Goal: Task Accomplishment & Management: Use online tool/utility

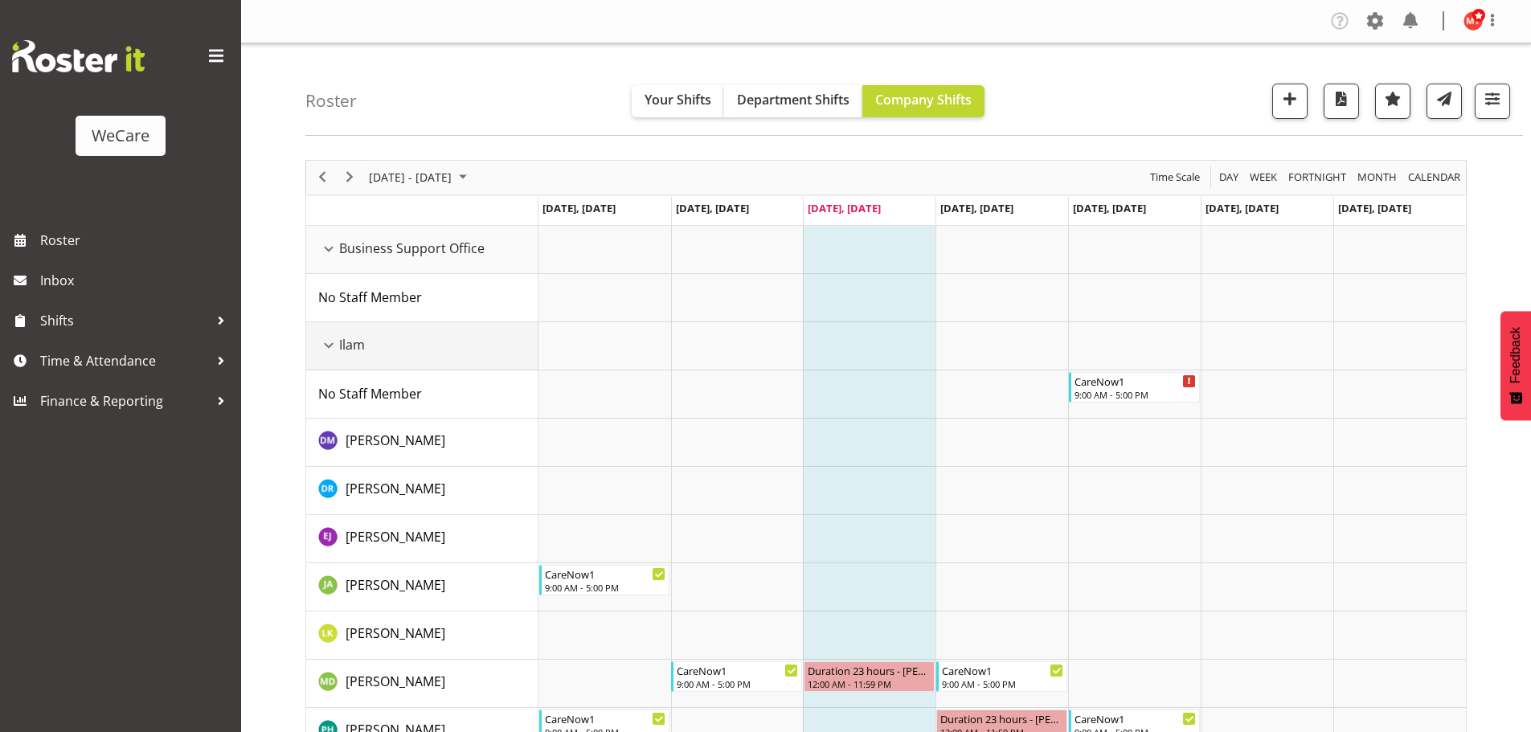
click at [337, 348] on div "Ilam resource" at bounding box center [328, 345] width 21 height 21
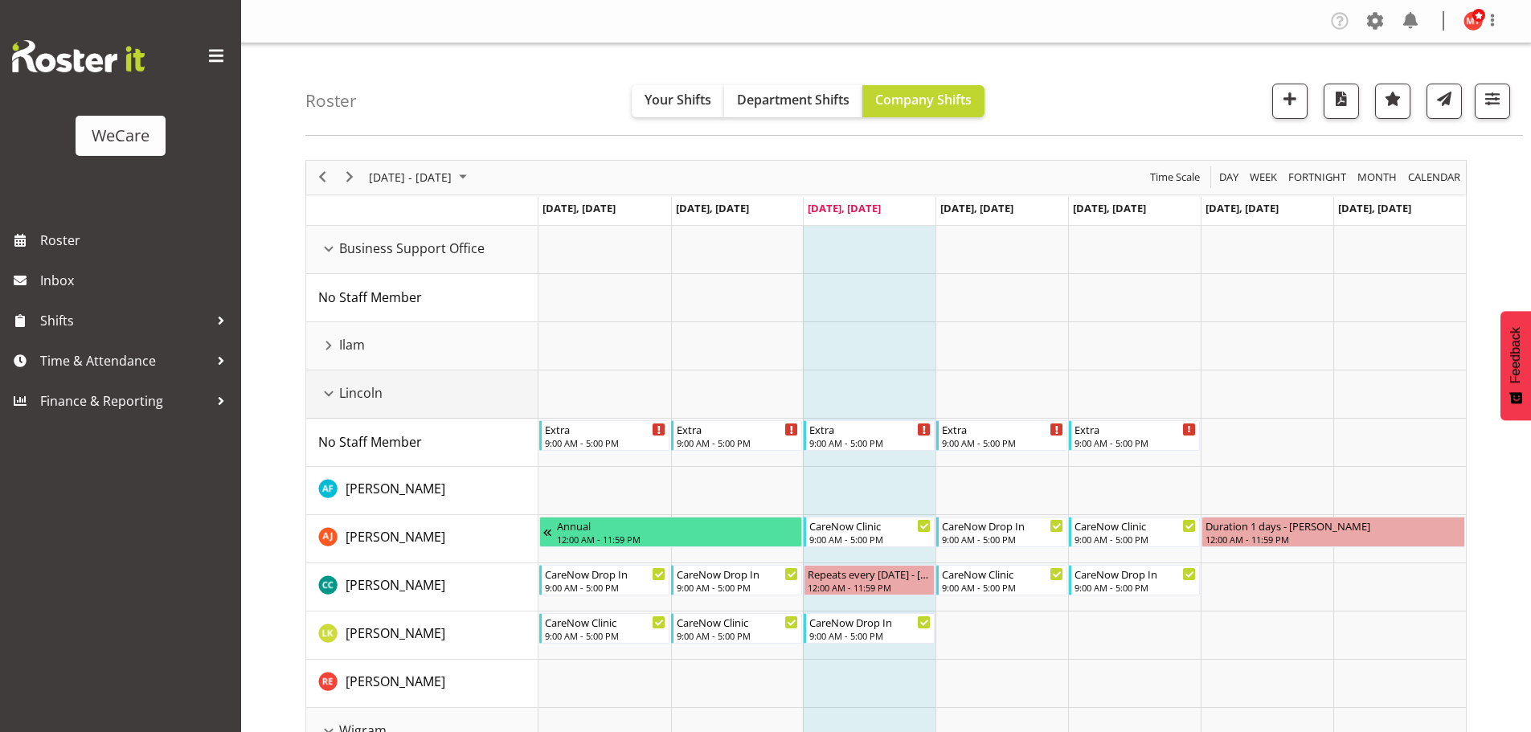
click at [328, 395] on div "Lincoln resource" at bounding box center [328, 393] width 21 height 21
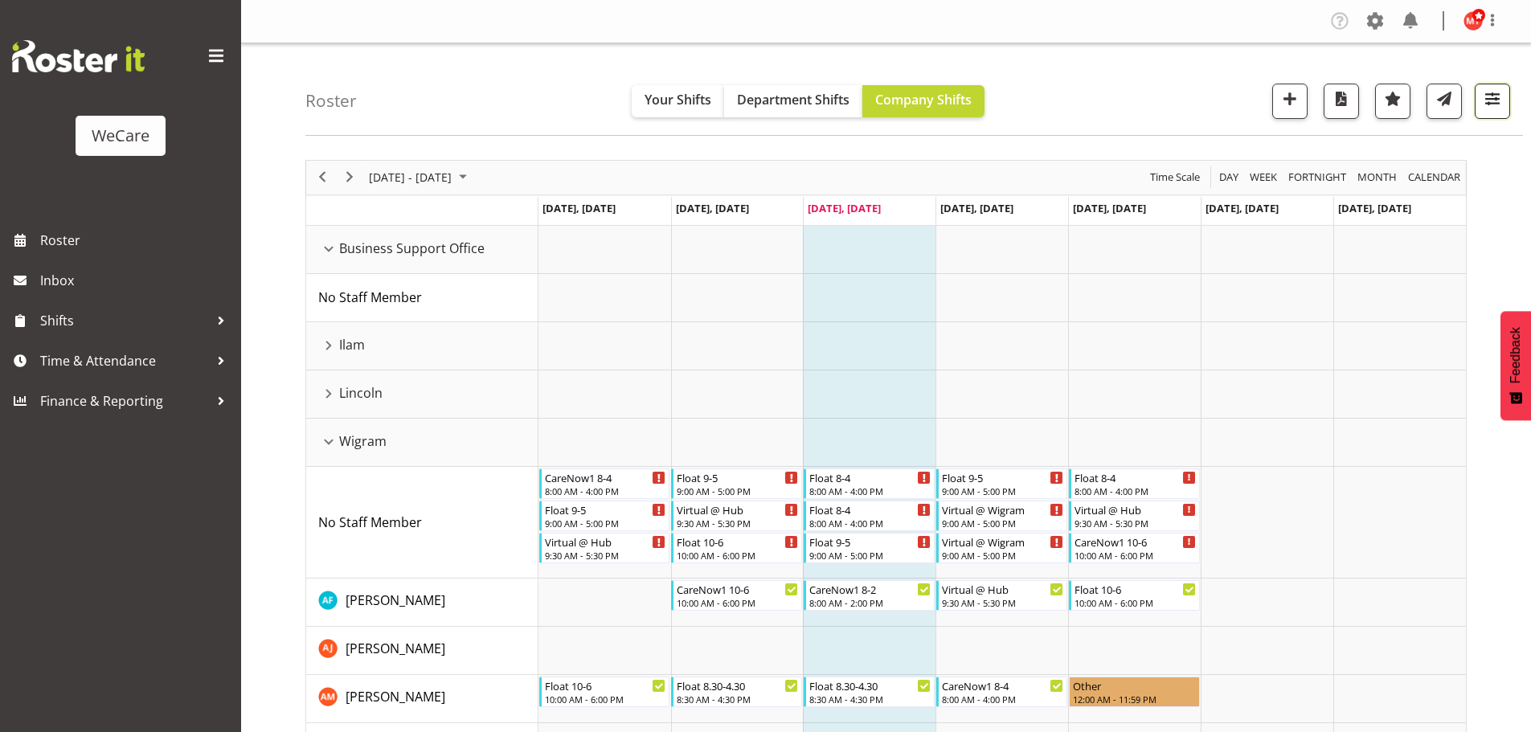
click at [1487, 112] on button "button" at bounding box center [1492, 101] width 35 height 35
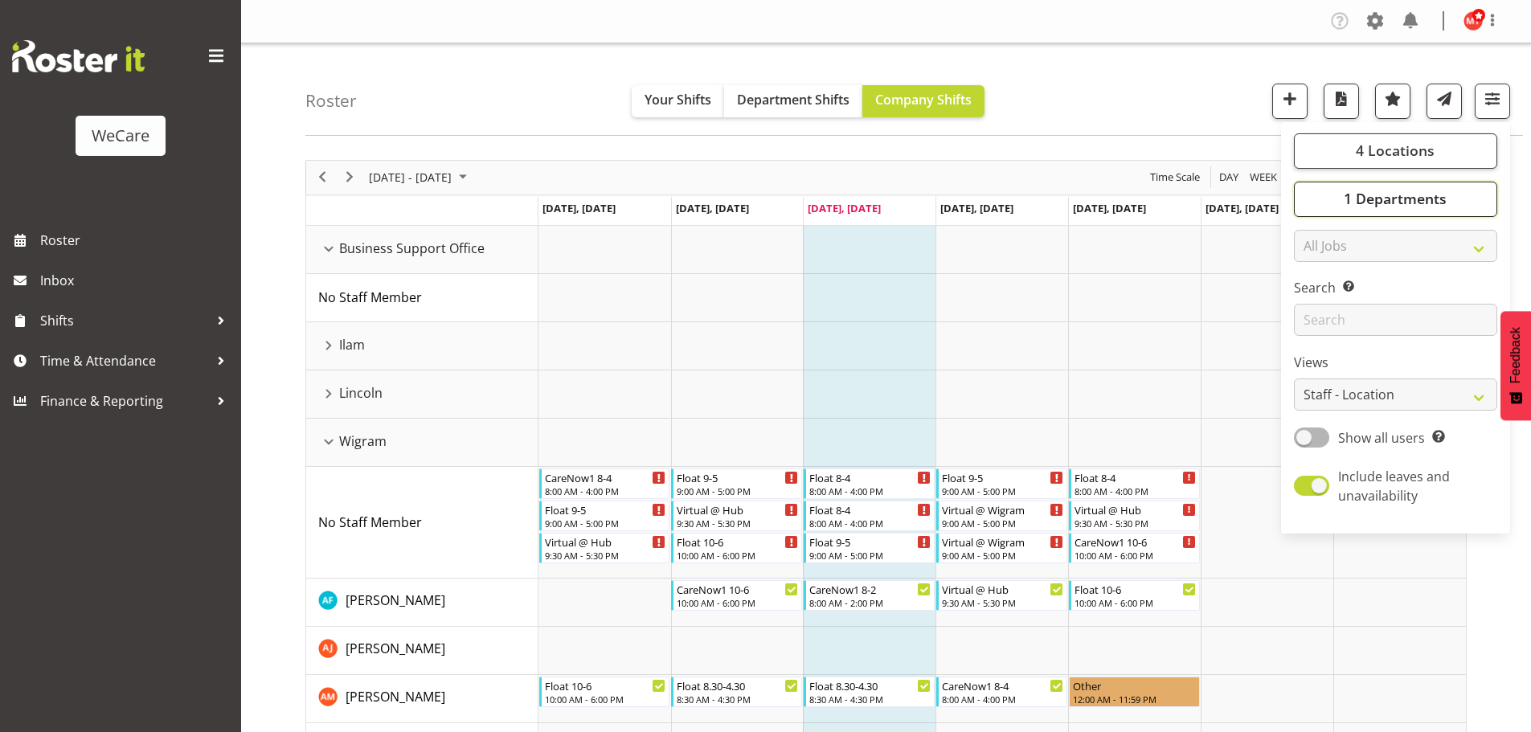
click at [1382, 203] on span "1 Departments" at bounding box center [1395, 198] width 103 height 19
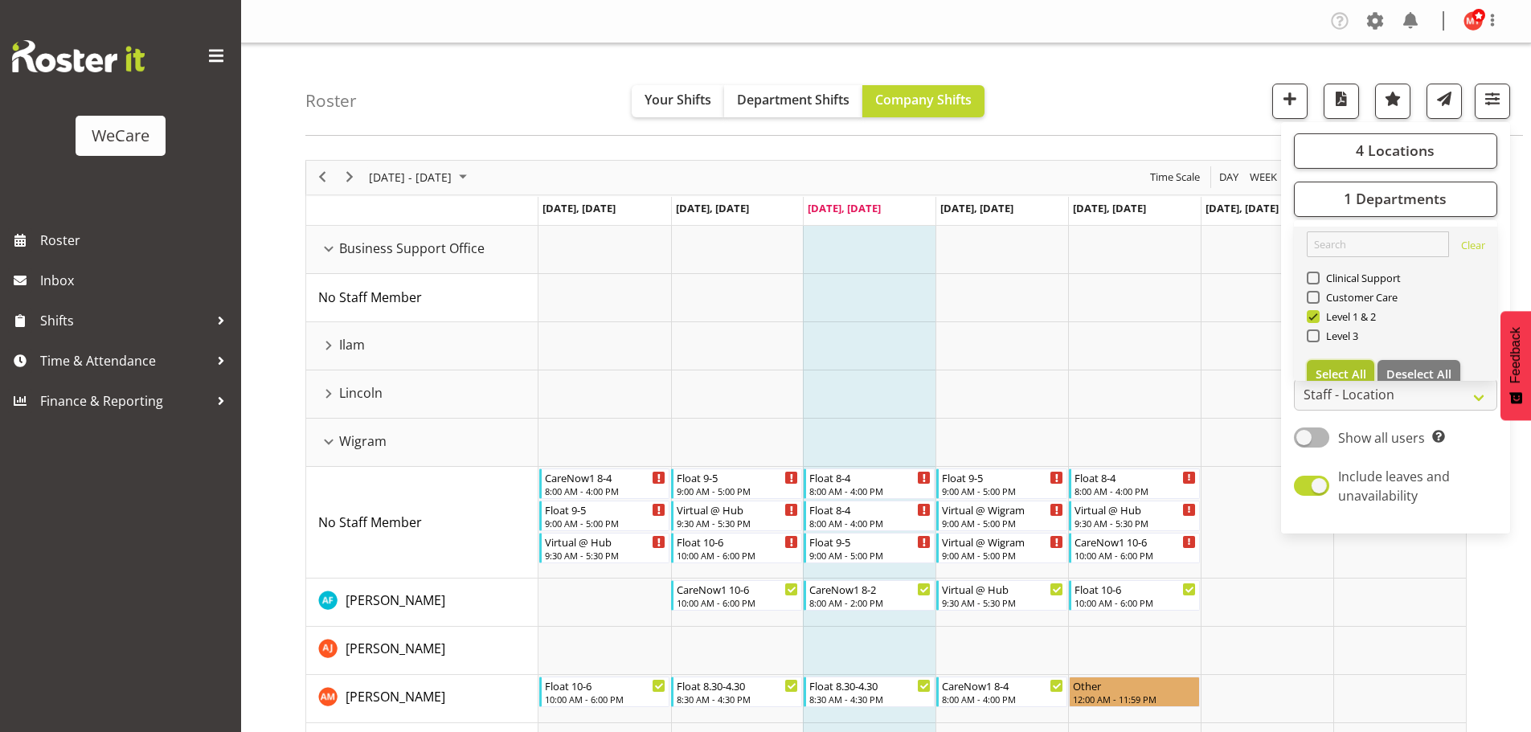
click at [1326, 367] on span "Select All" at bounding box center [1340, 373] width 51 height 15
checkbox input "true"
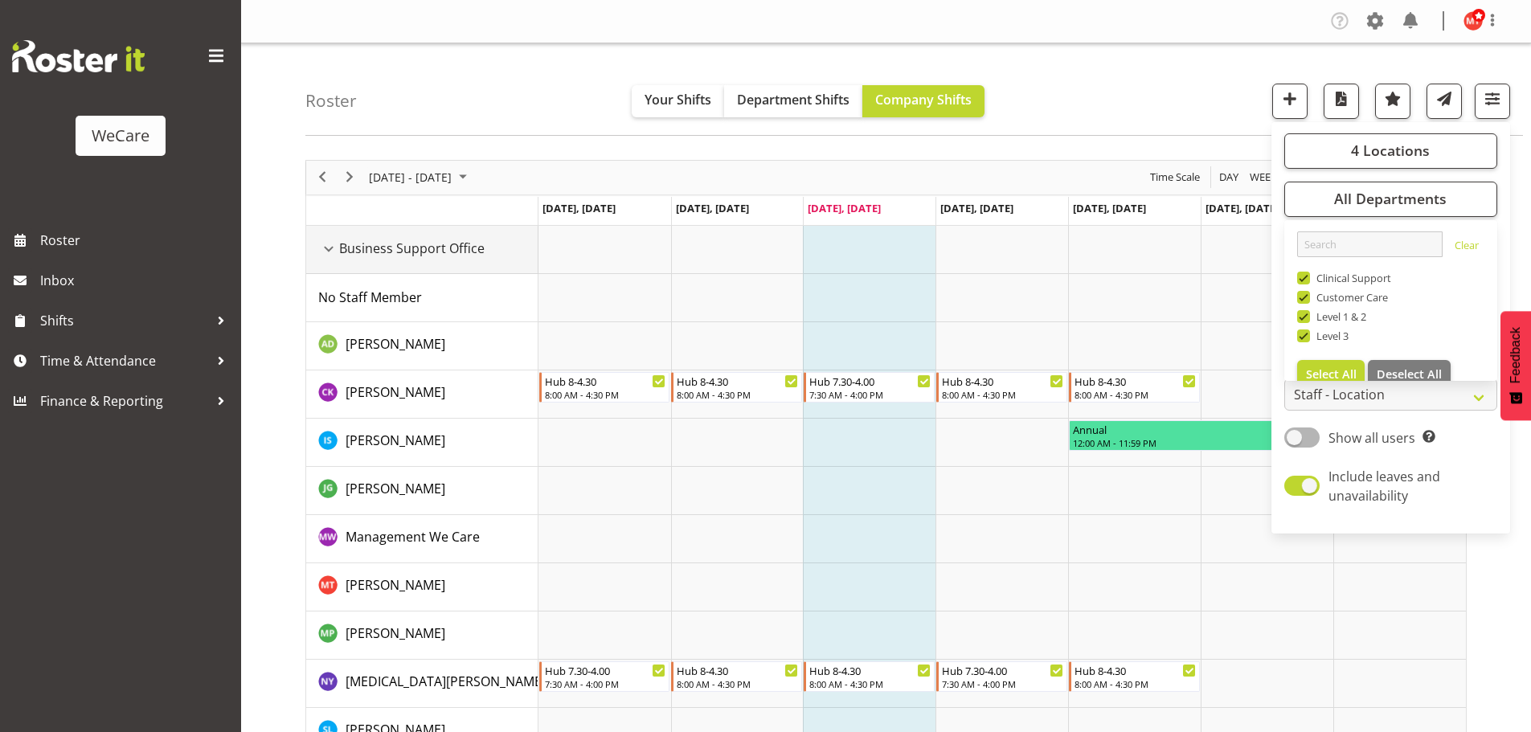
click at [324, 247] on div "Business Support Office resource" at bounding box center [328, 249] width 21 height 21
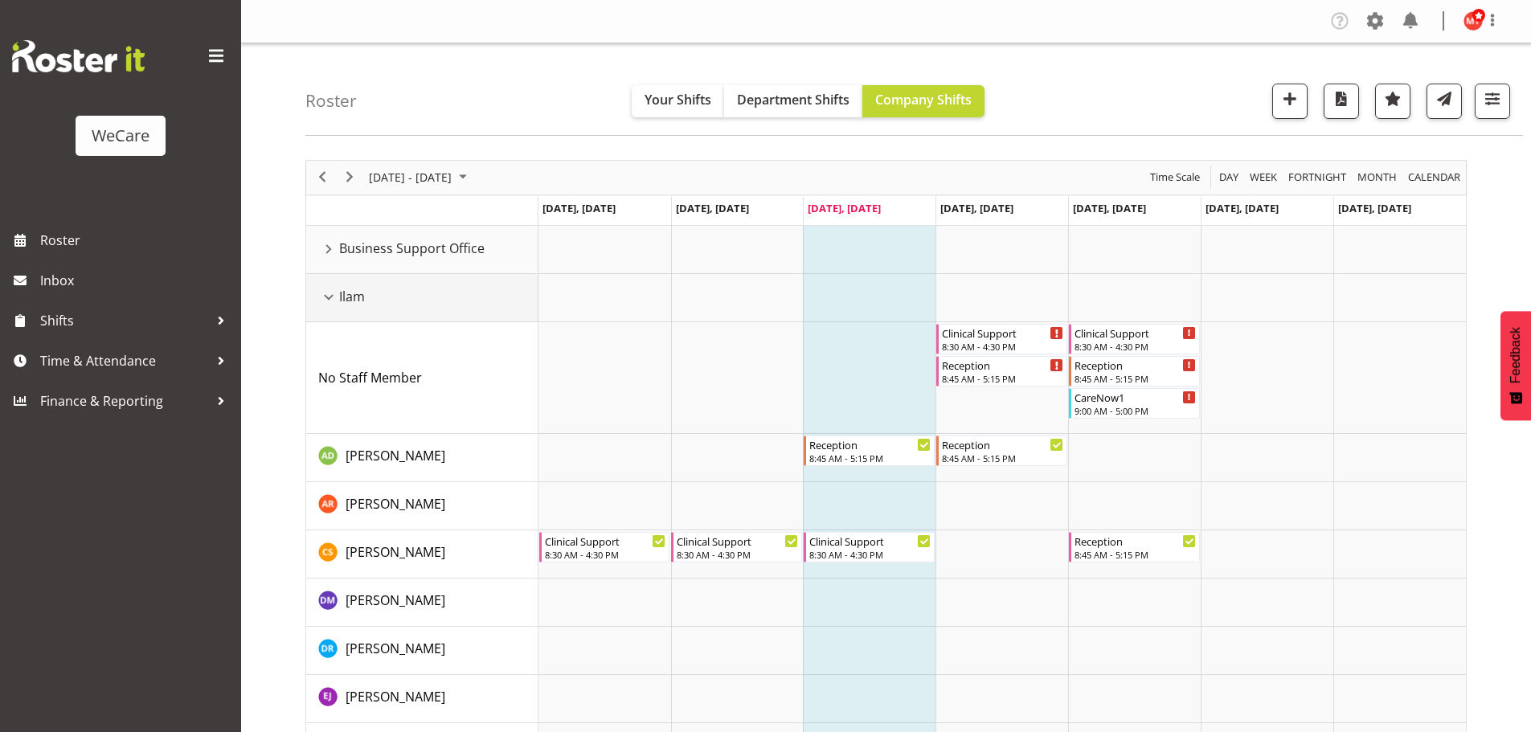
click at [329, 297] on div "Ilam resource" at bounding box center [328, 297] width 21 height 21
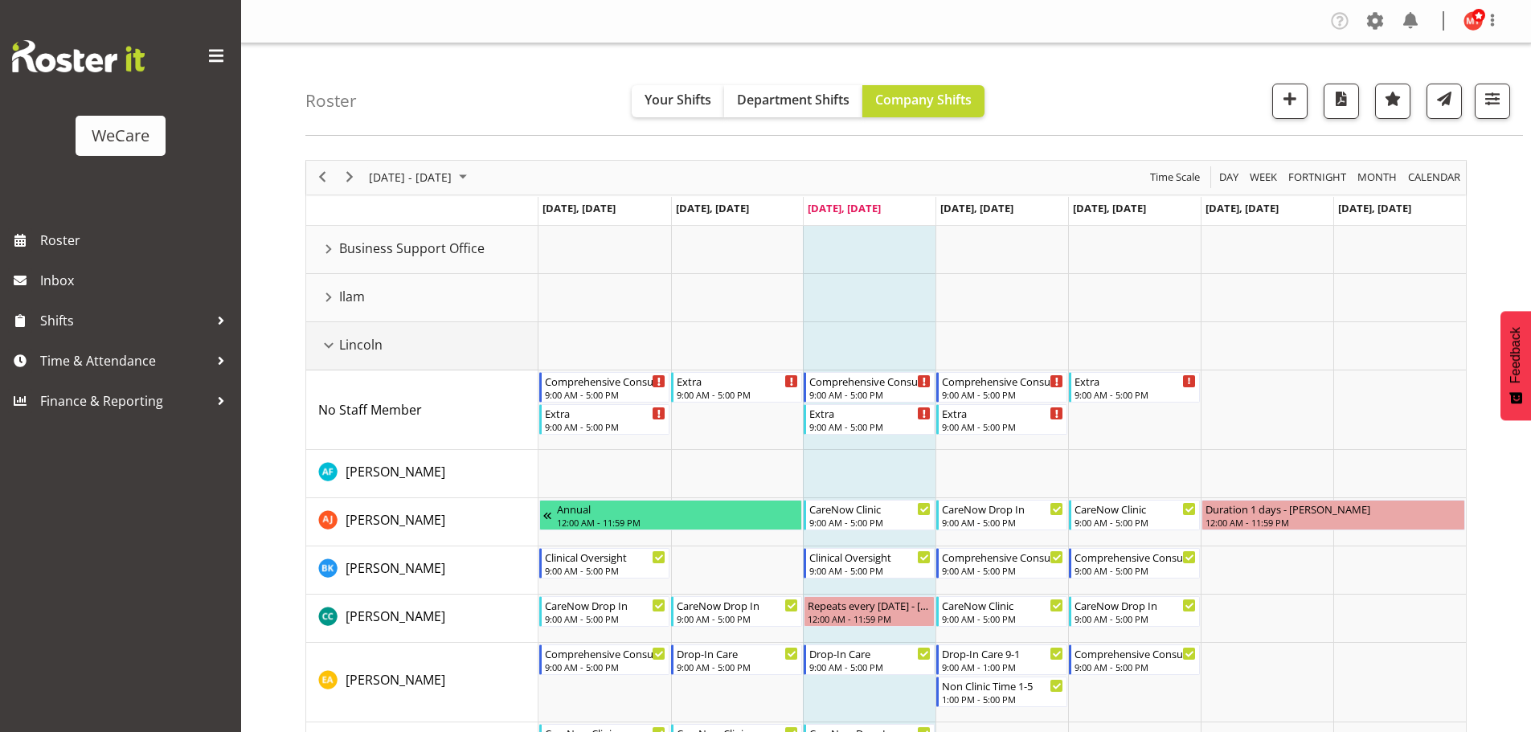
click at [327, 338] on div "Lincoln resource" at bounding box center [328, 345] width 21 height 21
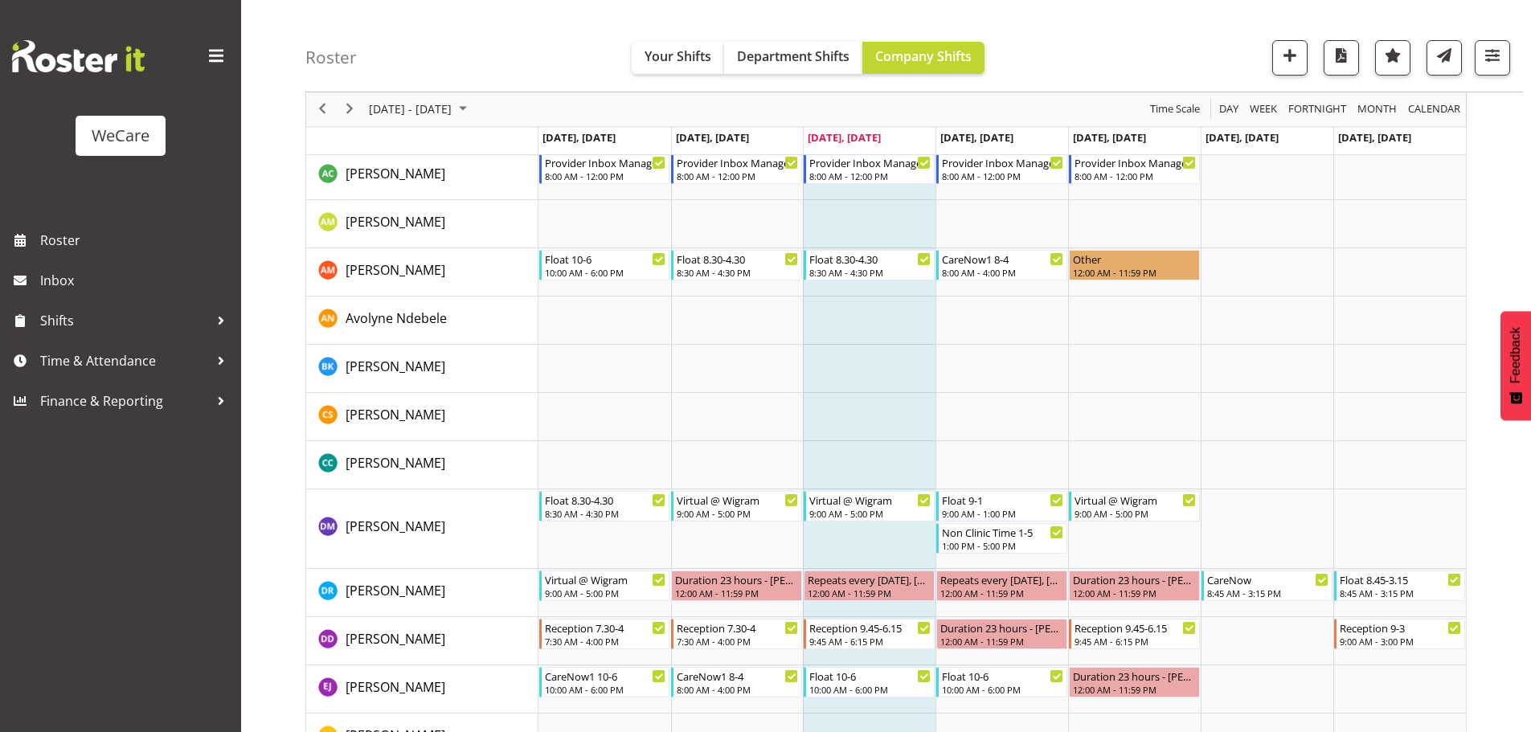
scroll to position [964, 0]
